Goal: Find specific page/section: Find specific page/section

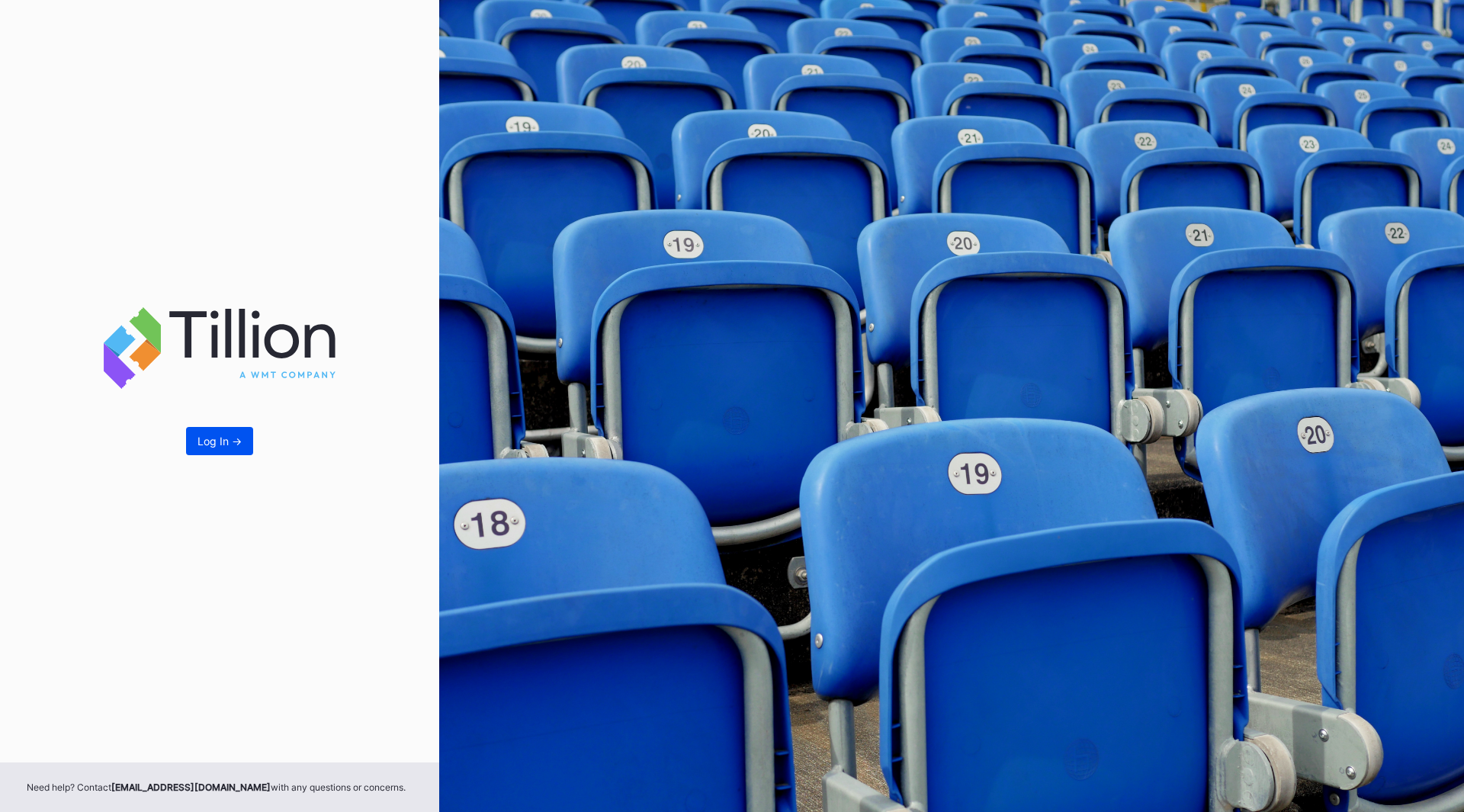
click at [244, 441] on button "Log In ->" at bounding box center [220, 441] width 67 height 28
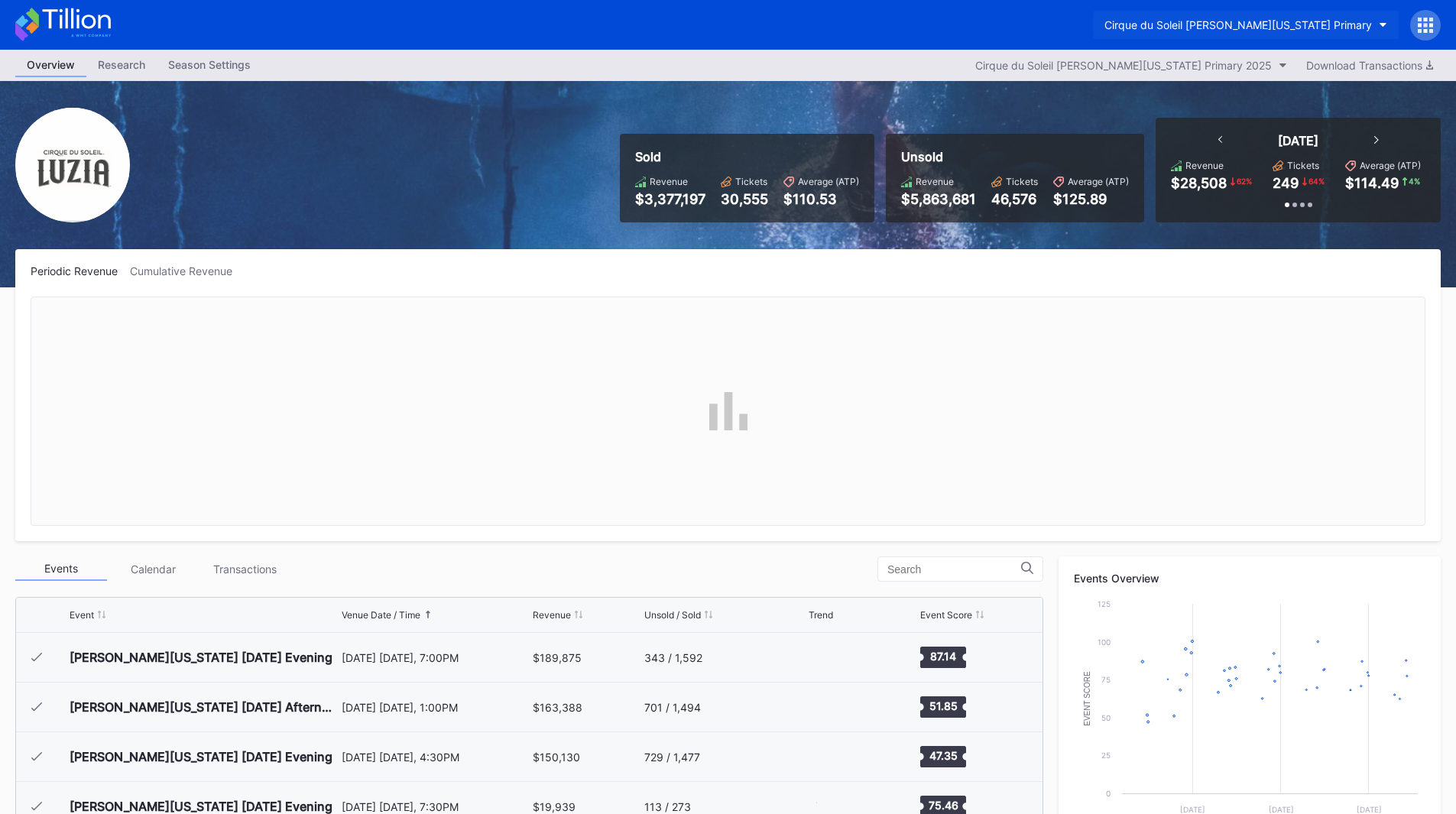
scroll to position [497, 0]
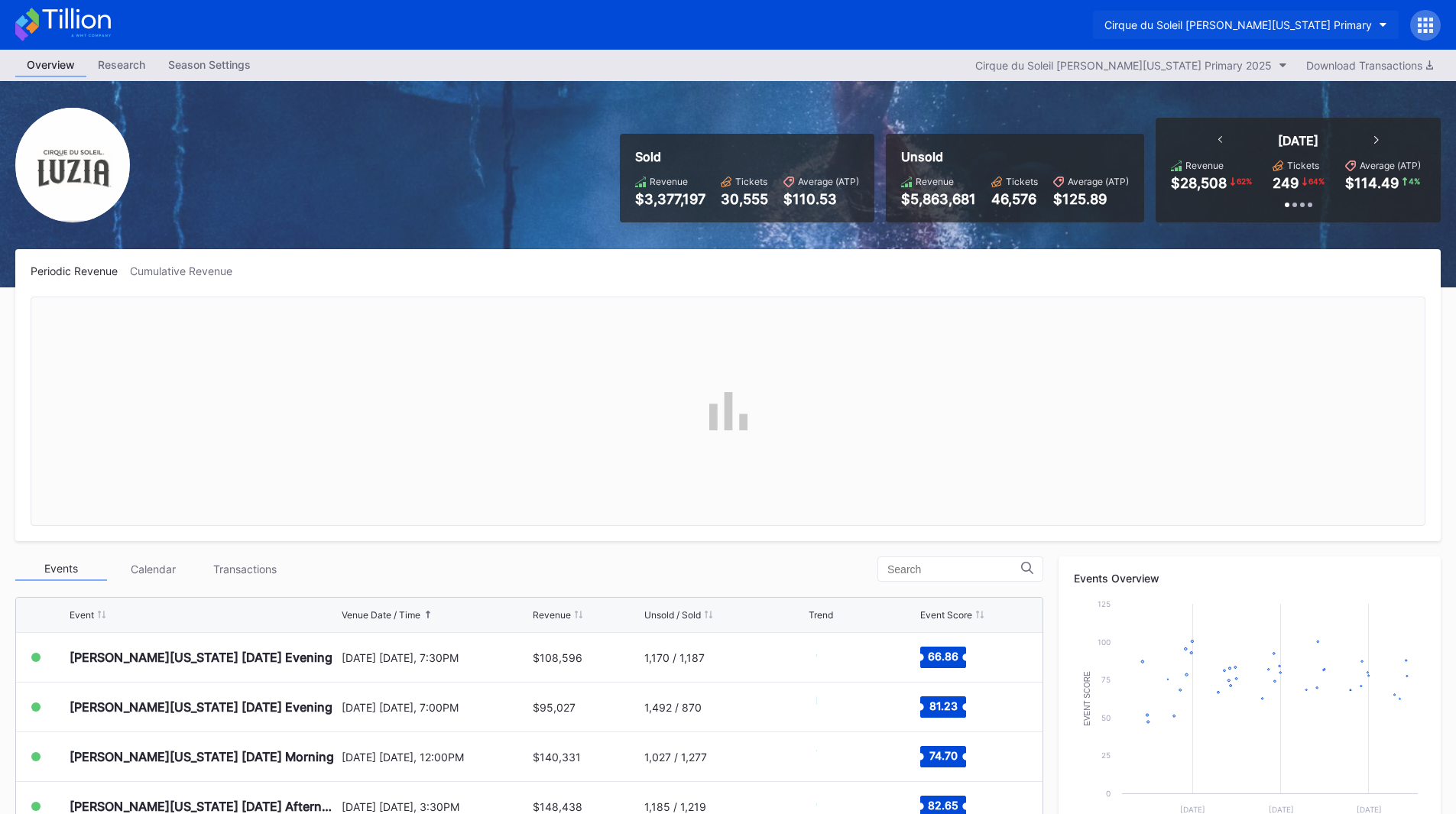
click at [1280, 23] on div "Cirque du Soleil [PERSON_NAME][US_STATE] Primary" at bounding box center [1237, 25] width 267 height 13
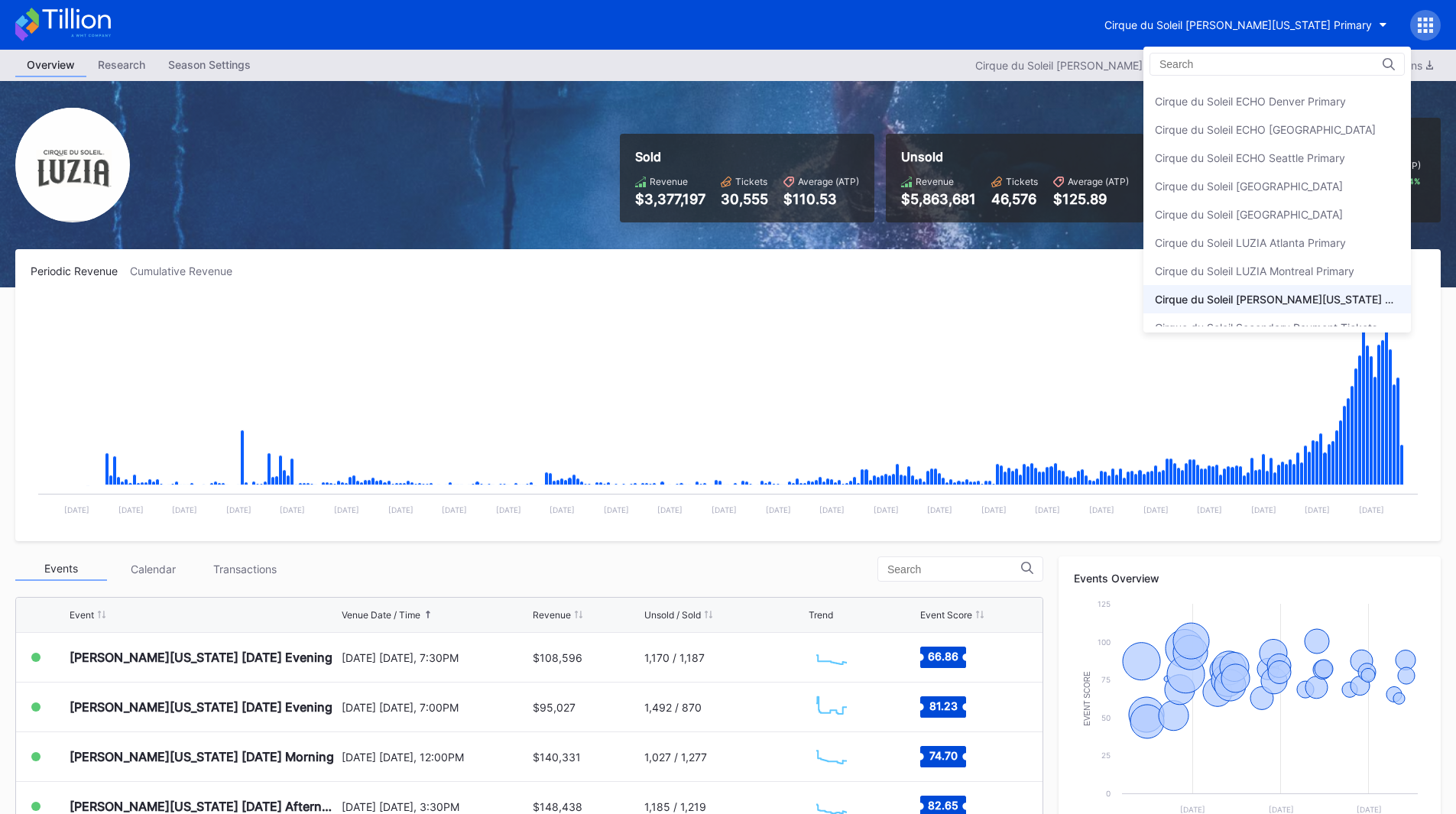
scroll to position [38, 0]
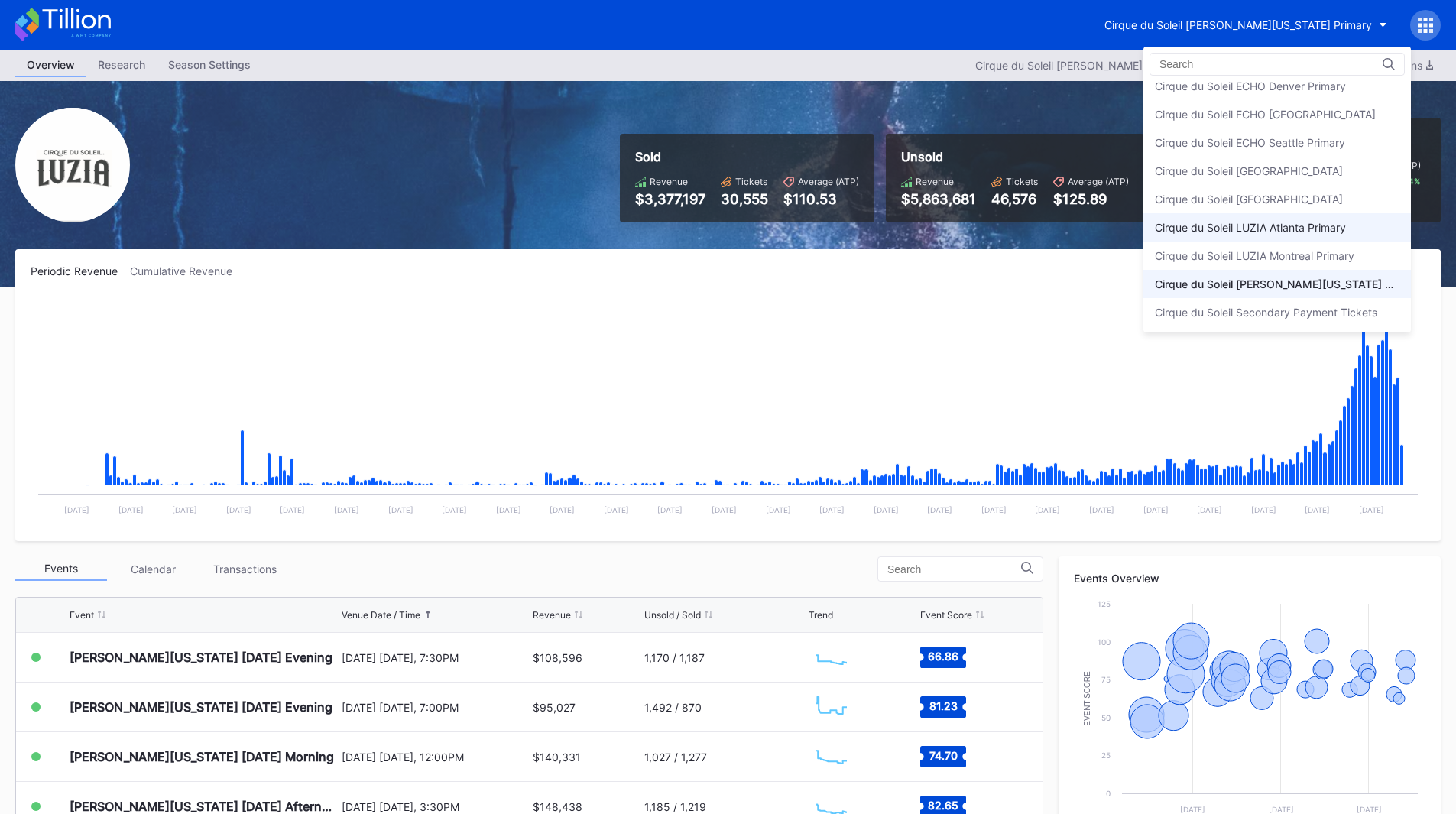
click at [1291, 231] on div "Cirque du Soleil LUZIA Atlanta Primary" at bounding box center [1249, 227] width 191 height 13
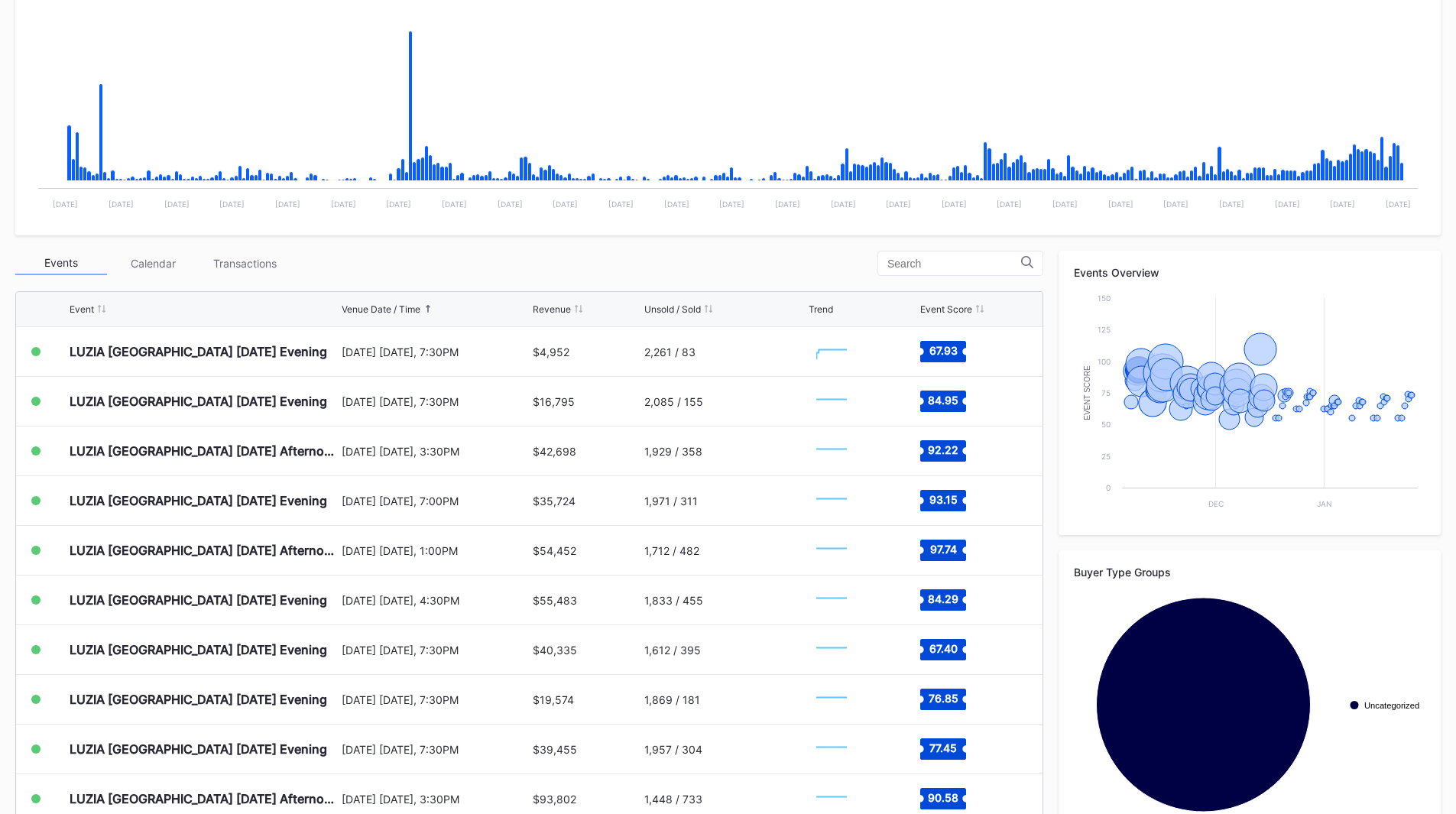
click at [523, 506] on div "[DATE] [DATE], 7:00PM" at bounding box center [436, 501] width 188 height 13
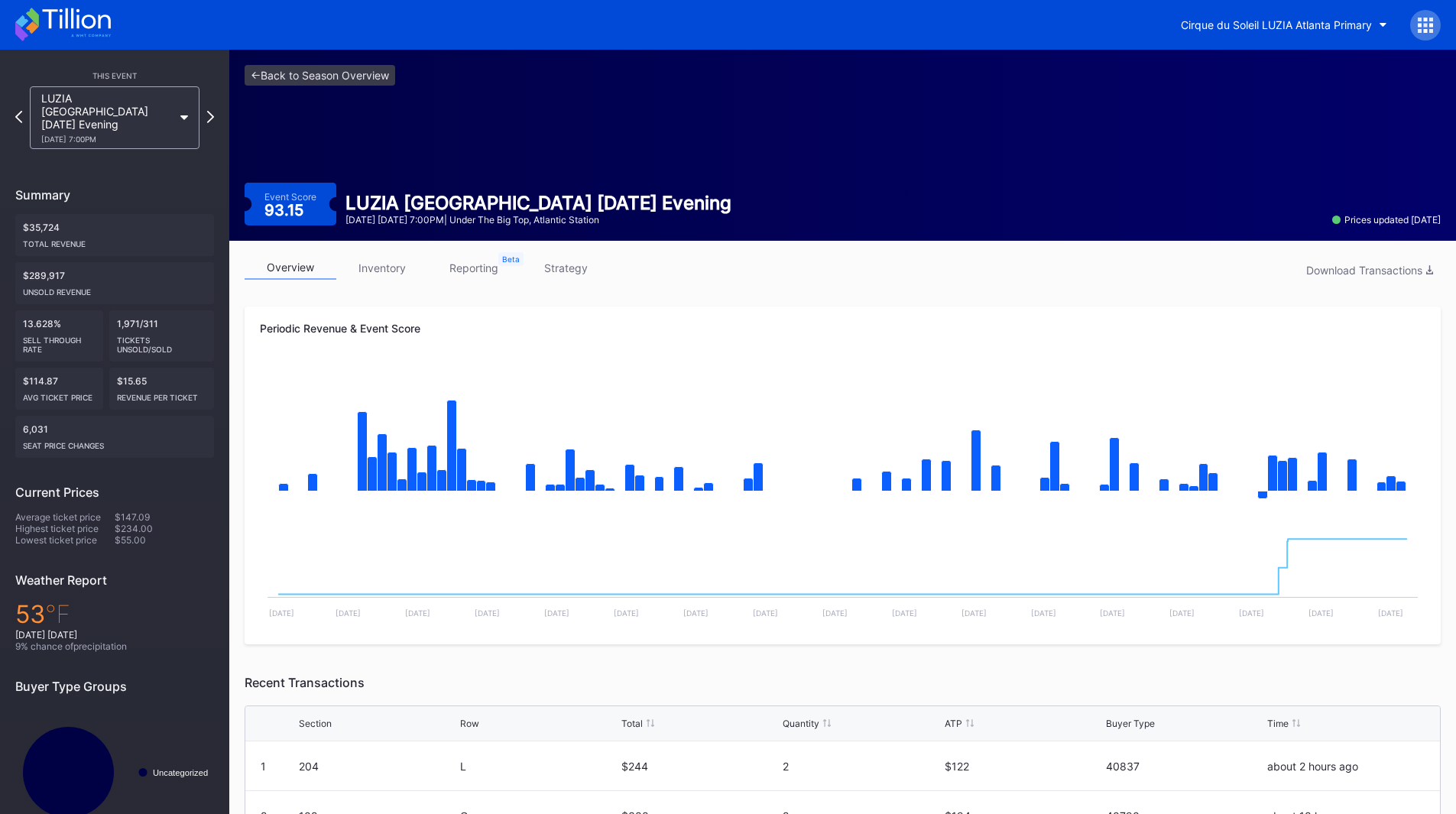
click at [374, 271] on link "inventory" at bounding box center [382, 267] width 91 height 24
